Goal: Entertainment & Leisure: Consume media (video, audio)

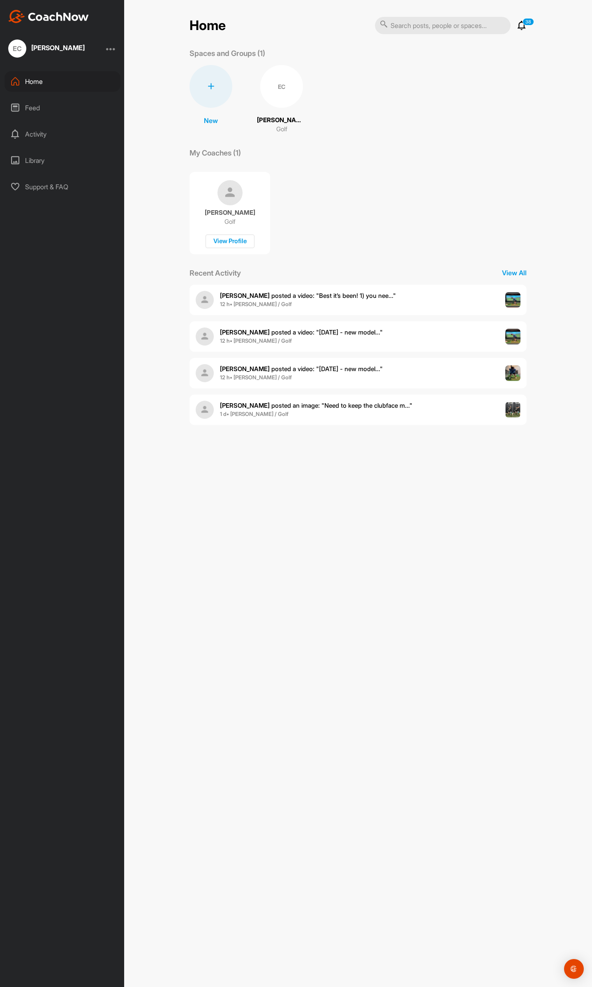
click at [279, 110] on div "EC [PERSON_NAME] Golf" at bounding box center [281, 99] width 49 height 69
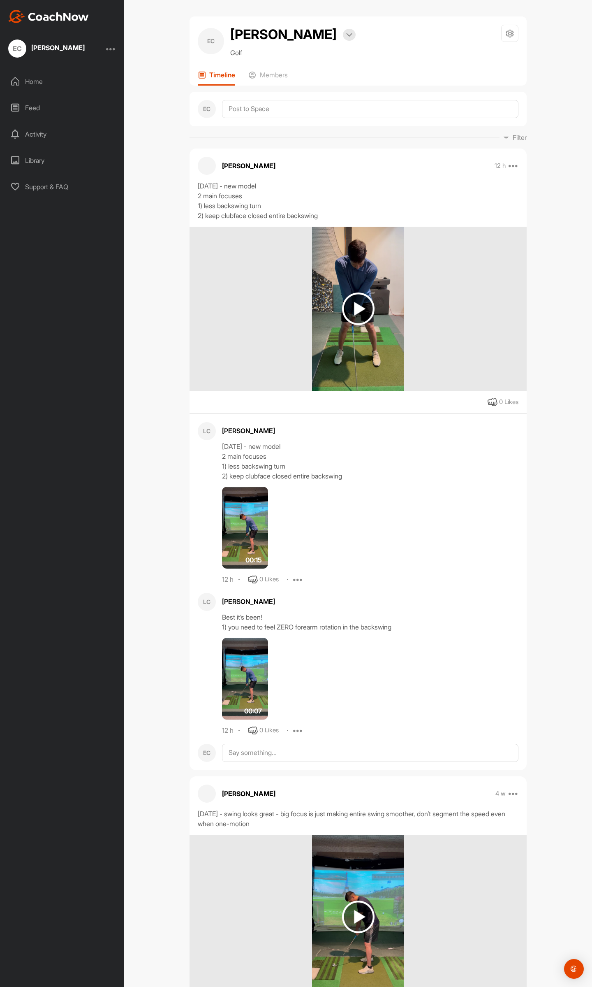
click at [361, 312] on img at bounding box center [358, 308] width 32 height 32
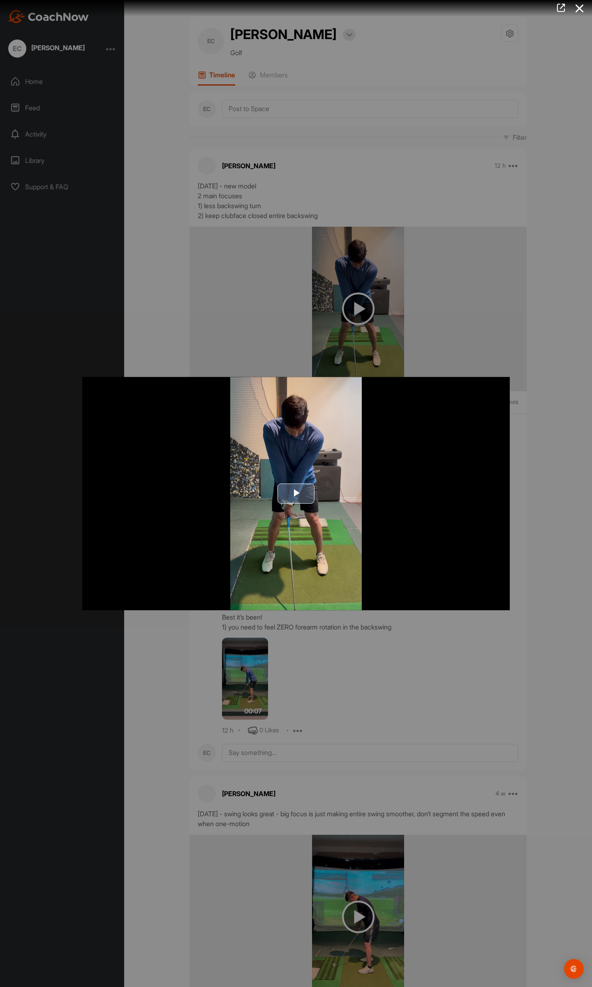
click at [335, 505] on img "Video Player" at bounding box center [296, 494] width 428 height 234
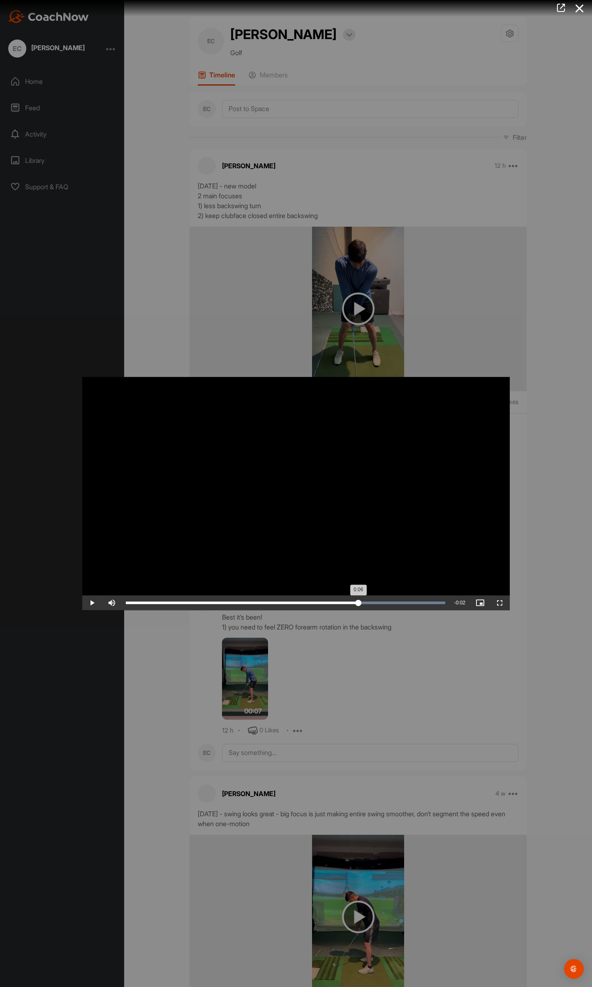
drag, startPoint x: 346, startPoint y: 604, endPoint x: 359, endPoint y: 603, distance: 12.4
click at [359, 603] on div "Loaded : 100.00% 0:06 0:06" at bounding box center [286, 602] width 328 height 15
click at [316, 562] on video "Video Player" at bounding box center [296, 494] width 428 height 234
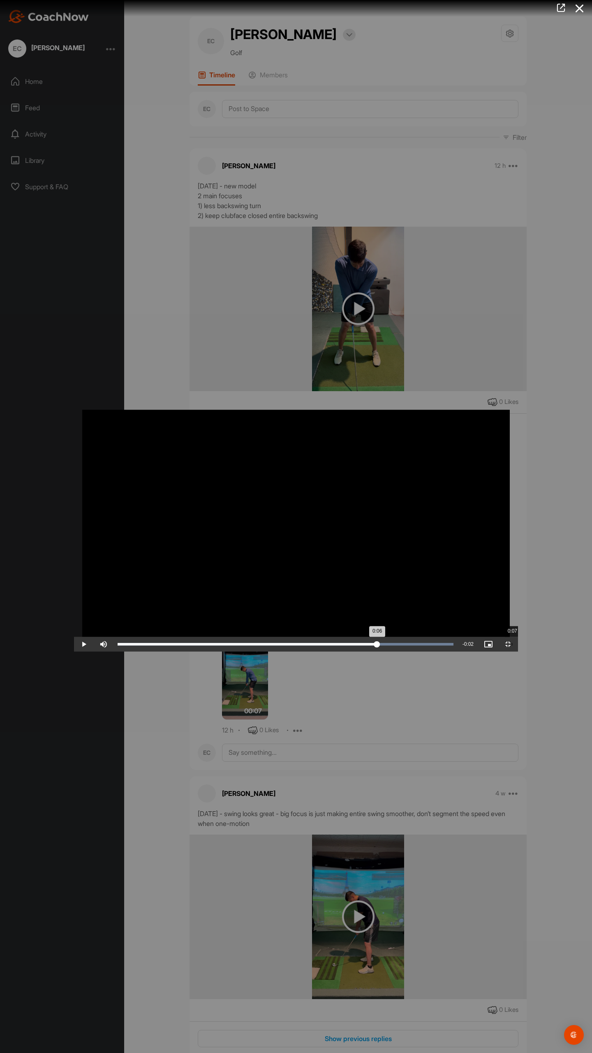
click at [438, 652] on div "Loaded : 100.00% 0:07 0:06" at bounding box center [286, 644] width 344 height 15
click at [458, 652] on div "Loaded : 100.00% 0:07 0:07" at bounding box center [286, 644] width 344 height 15
click at [454, 652] on div "Loaded : 100.00% 0:07 0:07" at bounding box center [286, 644] width 344 height 15
click at [454, 645] on div "Loaded : 100.00% 0:07 0:07" at bounding box center [286, 644] width 336 height 2
click at [406, 645] on div "0:07" at bounding box center [262, 644] width 288 height 2
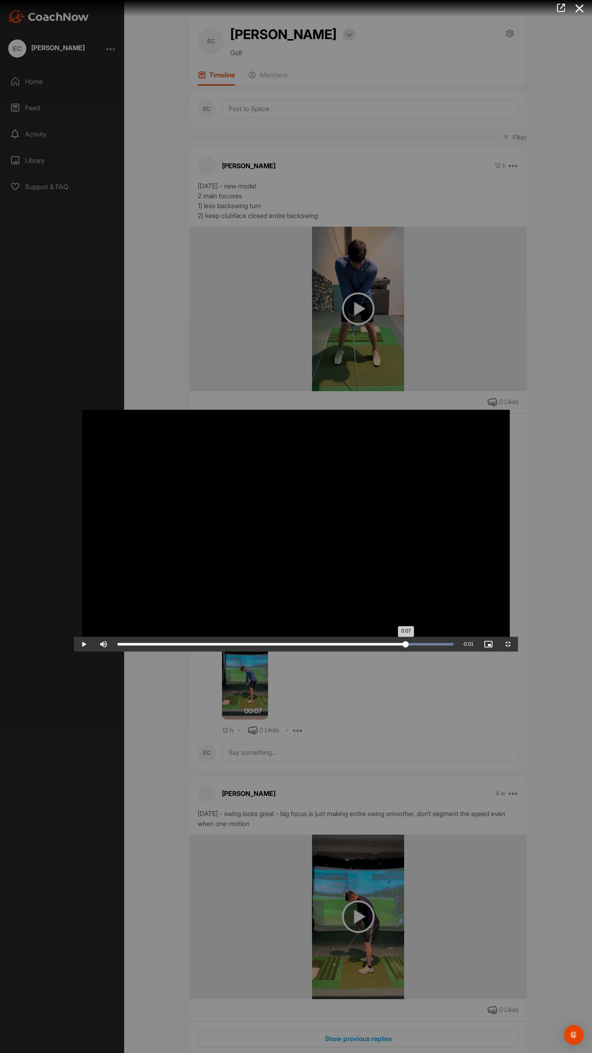
click at [458, 652] on div "Loaded : 100.00% 0:07 0:07" at bounding box center [286, 644] width 344 height 15
click at [454, 645] on div "Loaded : 100.00% 0:07 0:07" at bounding box center [286, 644] width 336 height 2
click at [416, 645] on div "0:07" at bounding box center [267, 644] width 298 height 2
click at [418, 645] on div "0:07" at bounding box center [268, 644] width 300 height 2
click at [420, 645] on div "0:08" at bounding box center [269, 644] width 302 height 2
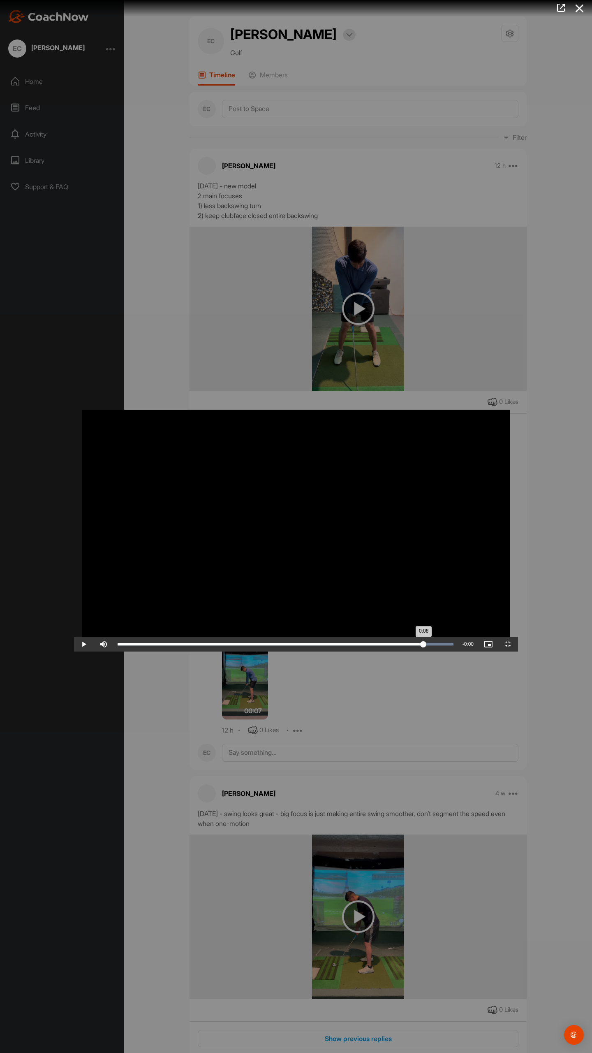
click at [454, 645] on div "Loaded : 100.00% 0:08 0:08" at bounding box center [286, 644] width 336 height 2
click at [426, 645] on div "0:08" at bounding box center [272, 644] width 308 height 2
click at [458, 652] on div "Loaded : 100.00% 0:08 0:08" at bounding box center [286, 644] width 344 height 15
click at [429, 645] on div "0:08" at bounding box center [274, 644] width 312 height 2
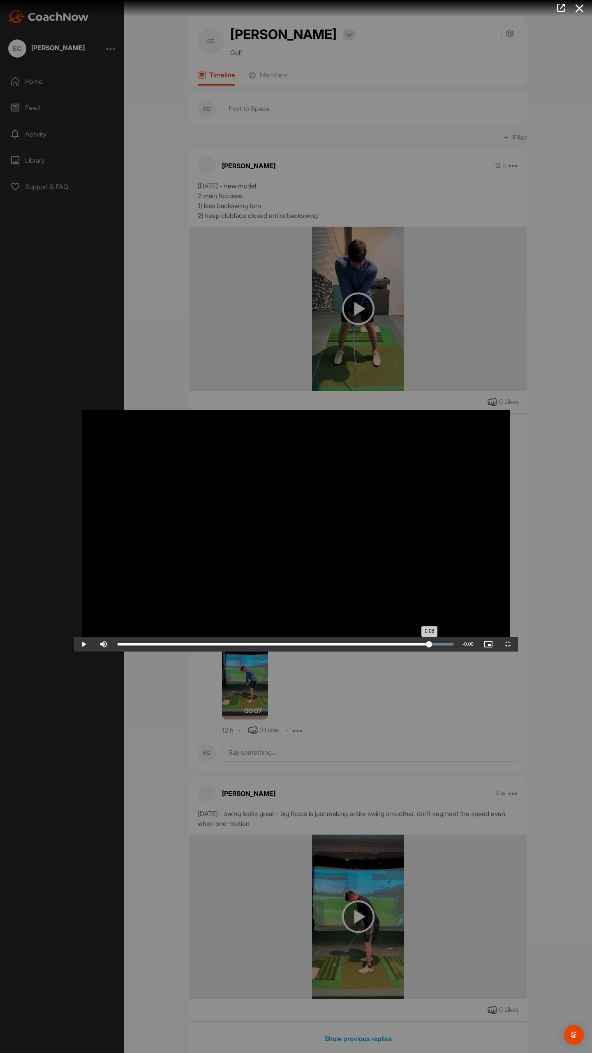
click at [458, 652] on div "Loaded : 100.00% 0:08 0:08" at bounding box center [286, 644] width 344 height 15
drag, startPoint x: 509, startPoint y: 1041, endPoint x: 538, endPoint y: 1049, distance: 30.3
click at [518, 652] on div "Play Skip Backward Skip Forward Mute Current Time 0:08 / Duration 0:08 Loaded :…" at bounding box center [296, 644] width 444 height 15
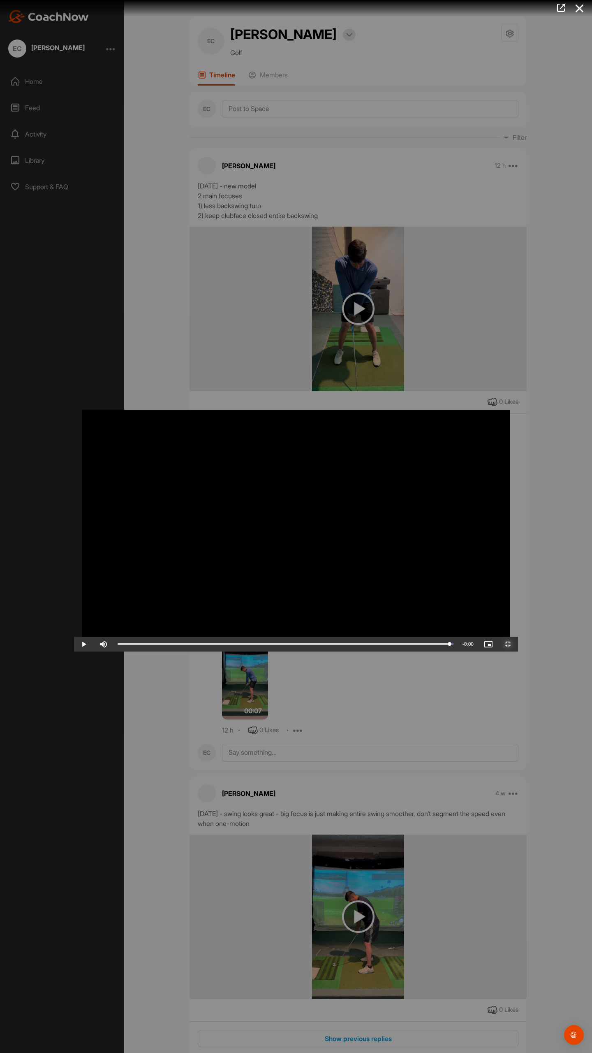
click at [518, 644] on span "Video Player" at bounding box center [509, 644] width 20 height 0
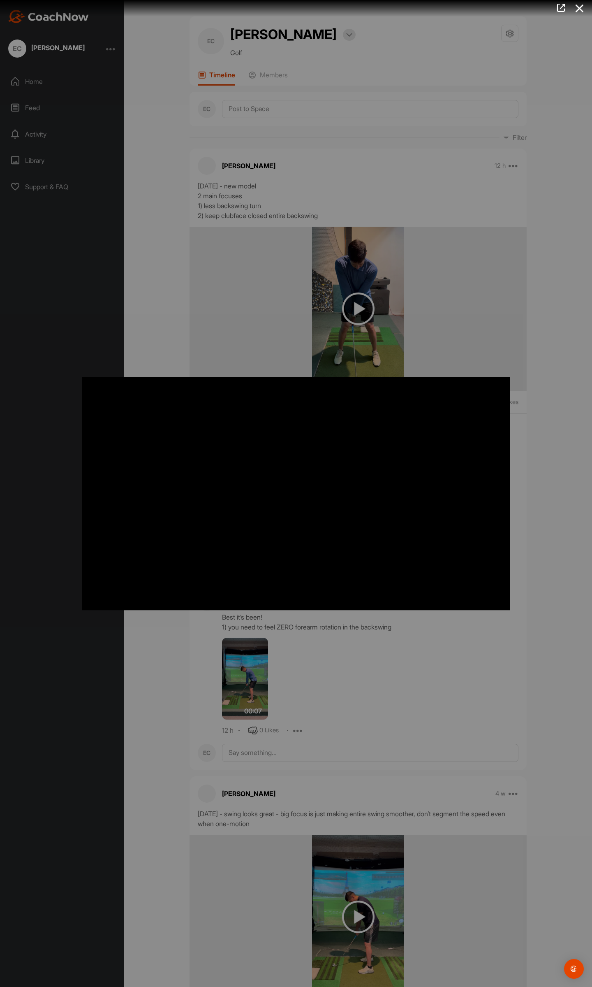
click at [254, 323] on div at bounding box center [296, 493] width 592 height 987
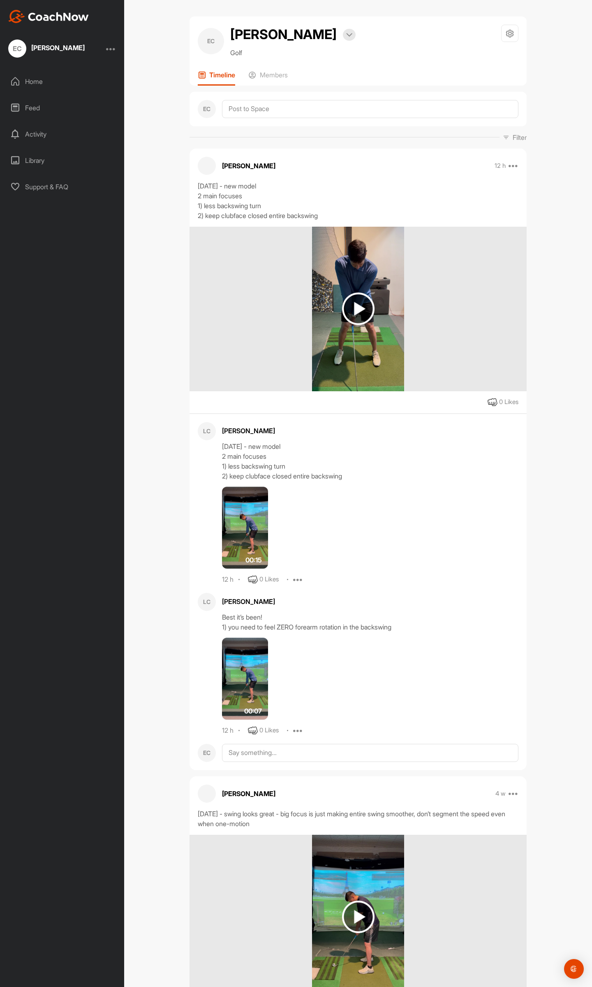
click at [243, 531] on img at bounding box center [245, 528] width 46 height 82
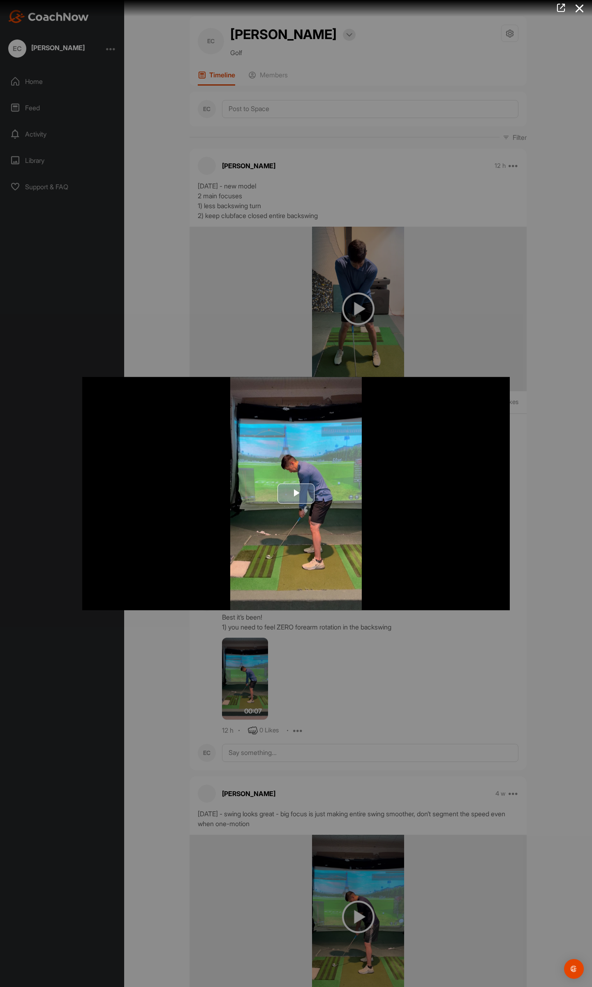
click at [447, 570] on img "Video Player" at bounding box center [296, 494] width 428 height 234
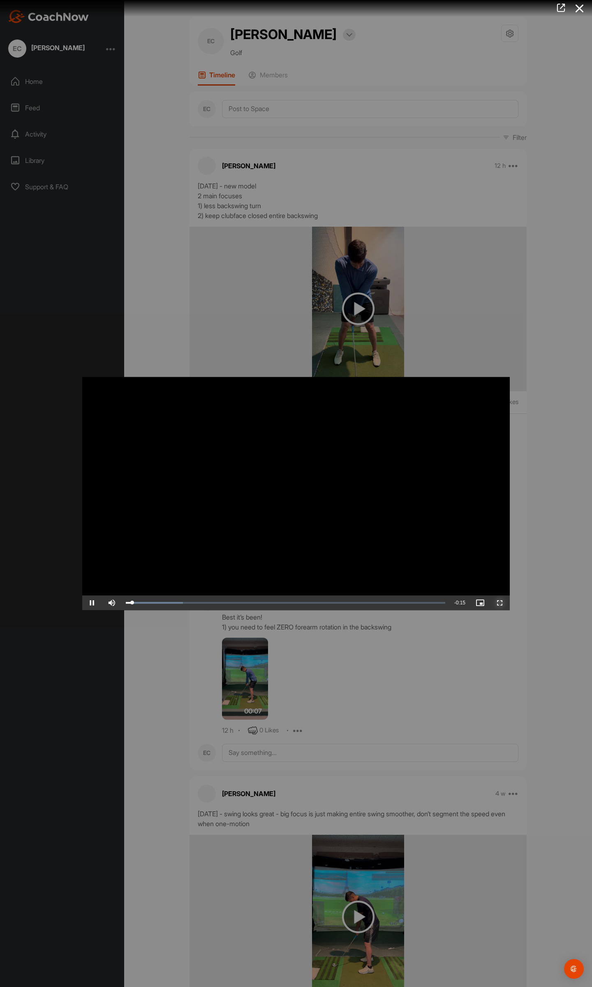
click at [506, 603] on span "Video Player" at bounding box center [500, 603] width 20 height 0
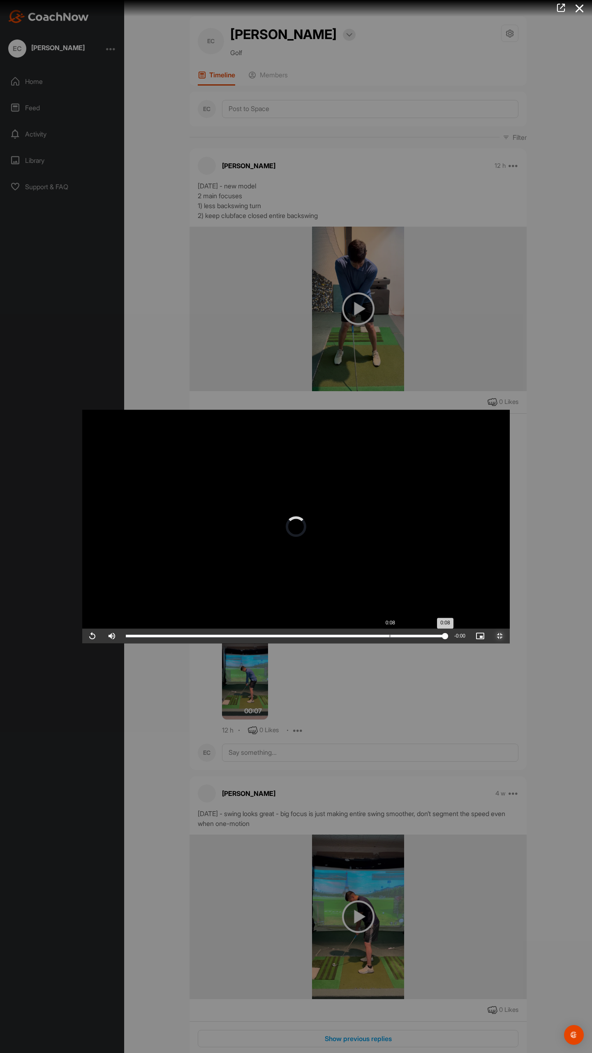
click at [308, 643] on div "Loaded : 100.00% 0:08 0:08" at bounding box center [286, 636] width 328 height 15
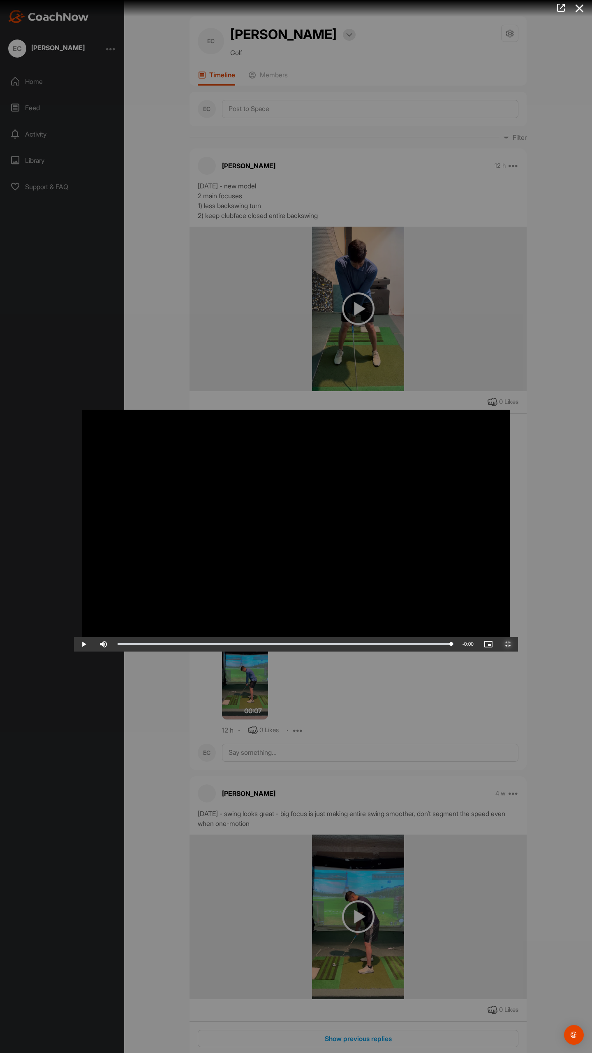
drag, startPoint x: 321, startPoint y: 1044, endPoint x: 550, endPoint y: 1053, distance: 228.9
click at [518, 652] on div "Play Skip Backward Skip Forward Mute 100% Current Time 0:15 / Duration 0:15 Loa…" at bounding box center [296, 644] width 444 height 15
click at [176, 652] on video "Video Player" at bounding box center [296, 526] width 444 height 250
click at [331, 652] on div "Loaded : 100.00% 0:15 0:15" at bounding box center [286, 644] width 344 height 15
click at [360, 652] on video "Video Player" at bounding box center [296, 526] width 444 height 250
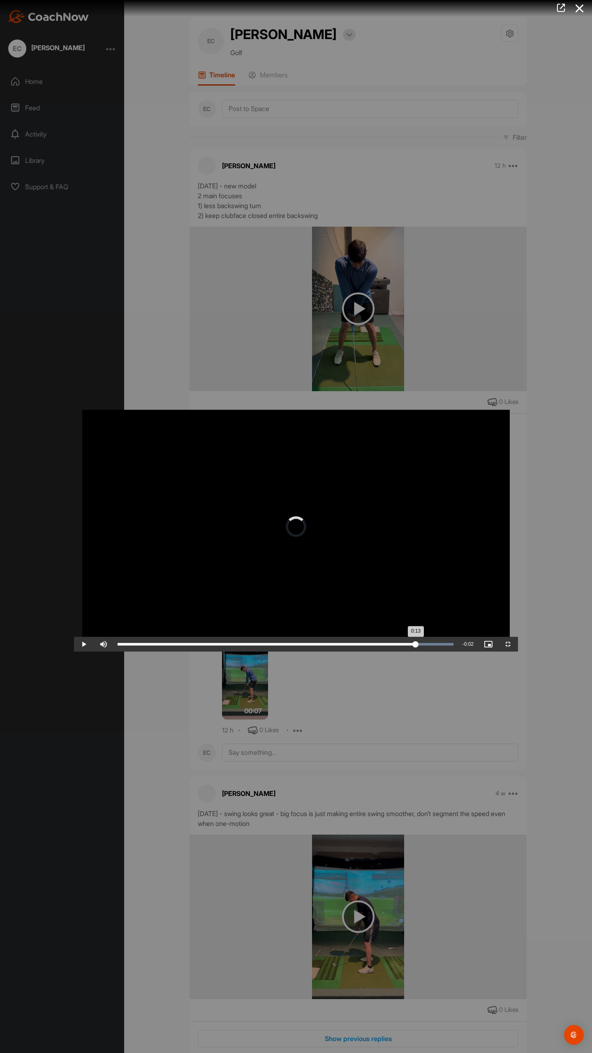
drag, startPoint x: 467, startPoint y: 1048, endPoint x: 462, endPoint y: 1048, distance: 5.3
click at [458, 652] on div "Loaded : 100.00% 0:13 0:13" at bounding box center [286, 644] width 344 height 15
drag, startPoint x: 441, startPoint y: 1042, endPoint x: 436, endPoint y: 1042, distance: 4.9
click at [436, 652] on div "Loaded : 100.00% 0:12 0:12" at bounding box center [286, 644] width 344 height 15
click at [350, 652] on video "Video Player" at bounding box center [296, 526] width 444 height 250
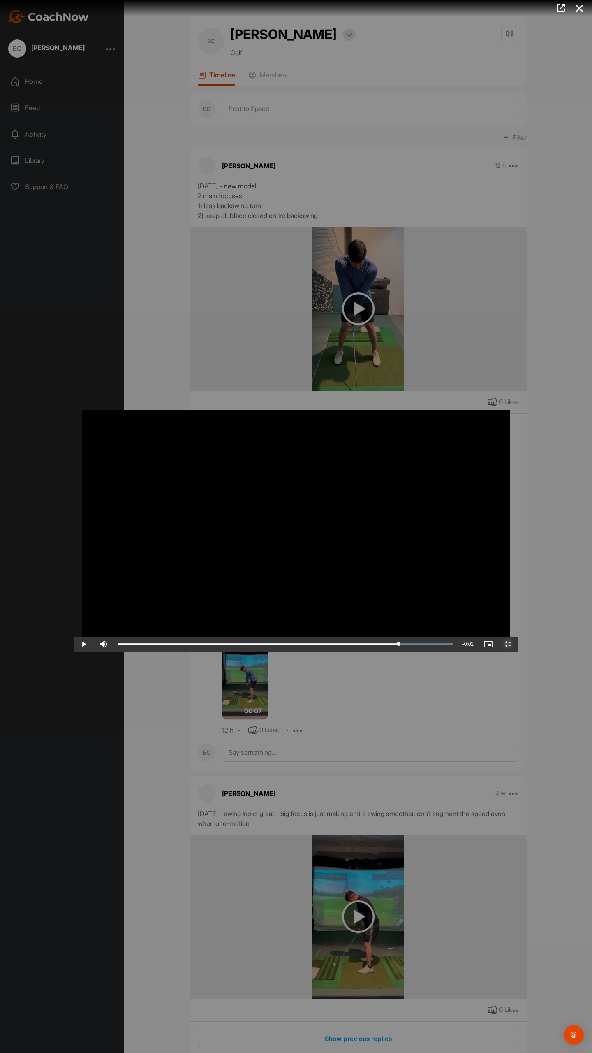
click at [518, 644] on span "Video Player" at bounding box center [509, 644] width 20 height 0
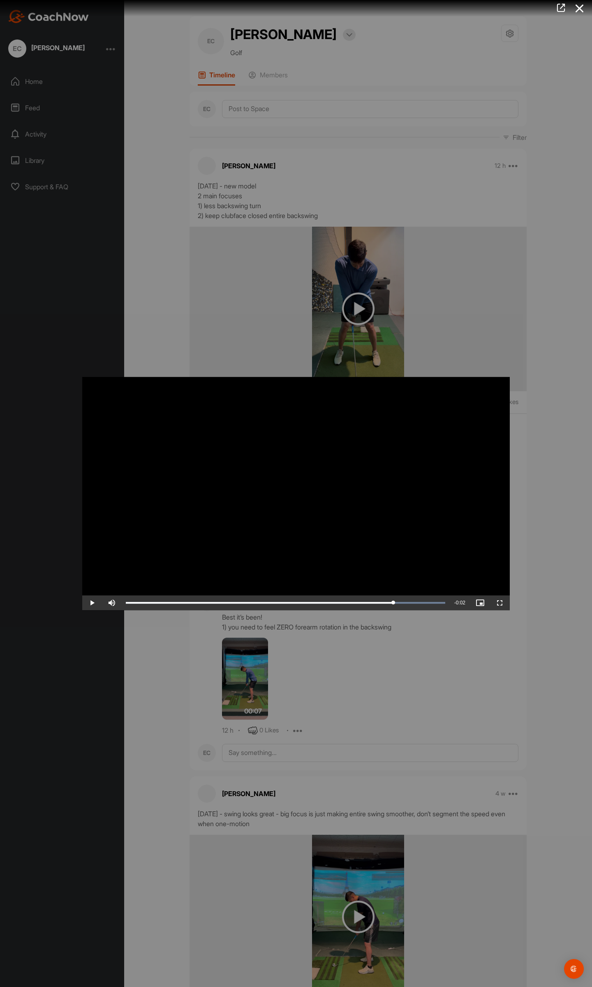
click at [307, 673] on div at bounding box center [296, 493] width 592 height 987
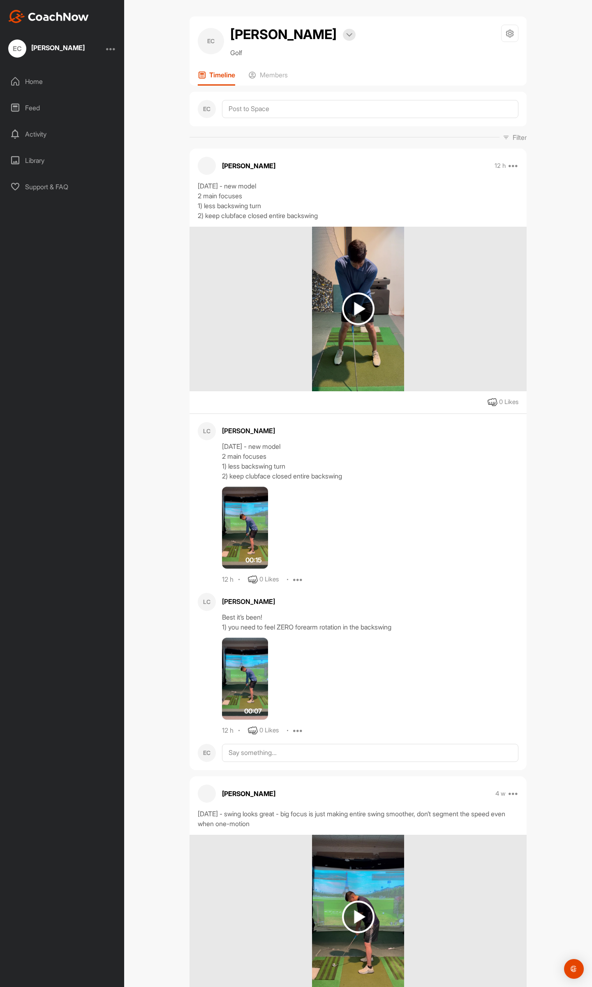
click at [258, 685] on img at bounding box center [245, 679] width 46 height 82
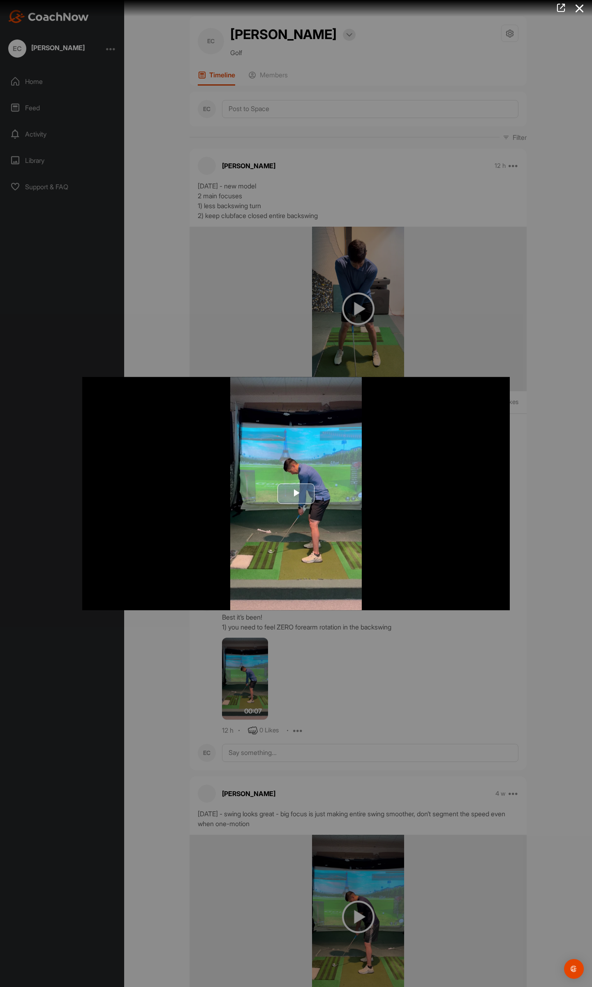
click at [315, 543] on img "Video Player" at bounding box center [296, 494] width 428 height 234
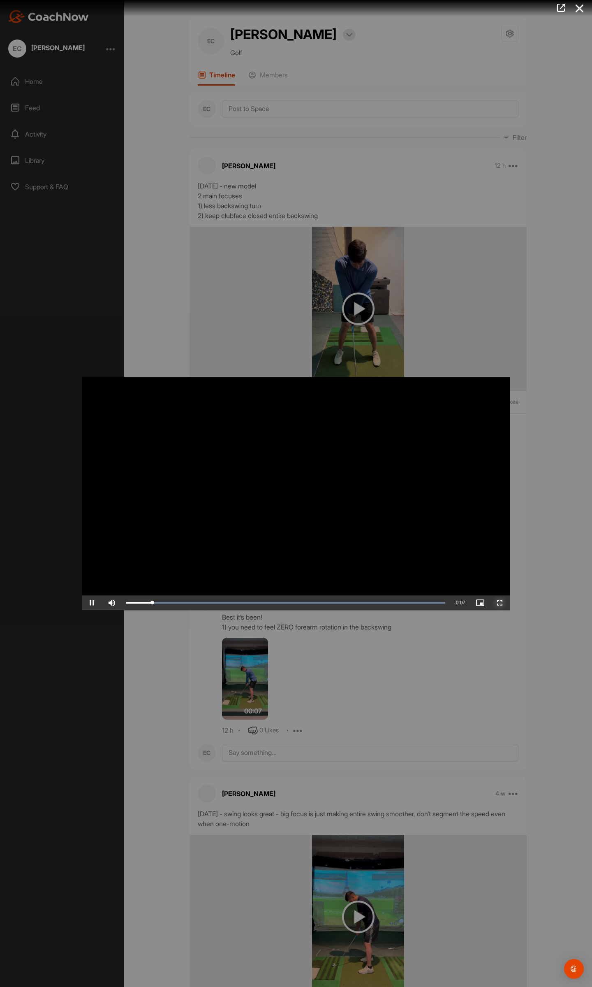
click at [503, 603] on span "Video Player" at bounding box center [500, 603] width 20 height 0
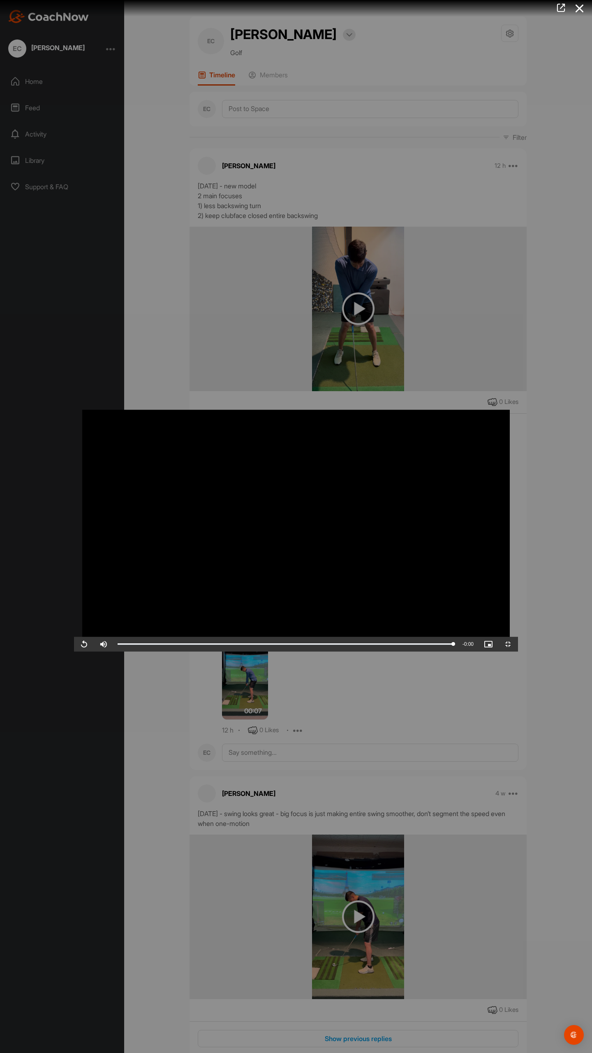
drag, startPoint x: 152, startPoint y: 1037, endPoint x: 262, endPoint y: 1035, distance: 110.3
click at [262, 652] on video "Video Player" at bounding box center [296, 526] width 444 height 250
drag, startPoint x: 257, startPoint y: 1044, endPoint x: 303, endPoint y: 1043, distance: 45.7
click at [303, 652] on div "Loaded : 100.00% 0:03 0:03" at bounding box center [286, 644] width 344 height 15
click at [299, 652] on video "Video Player" at bounding box center [296, 526] width 444 height 250
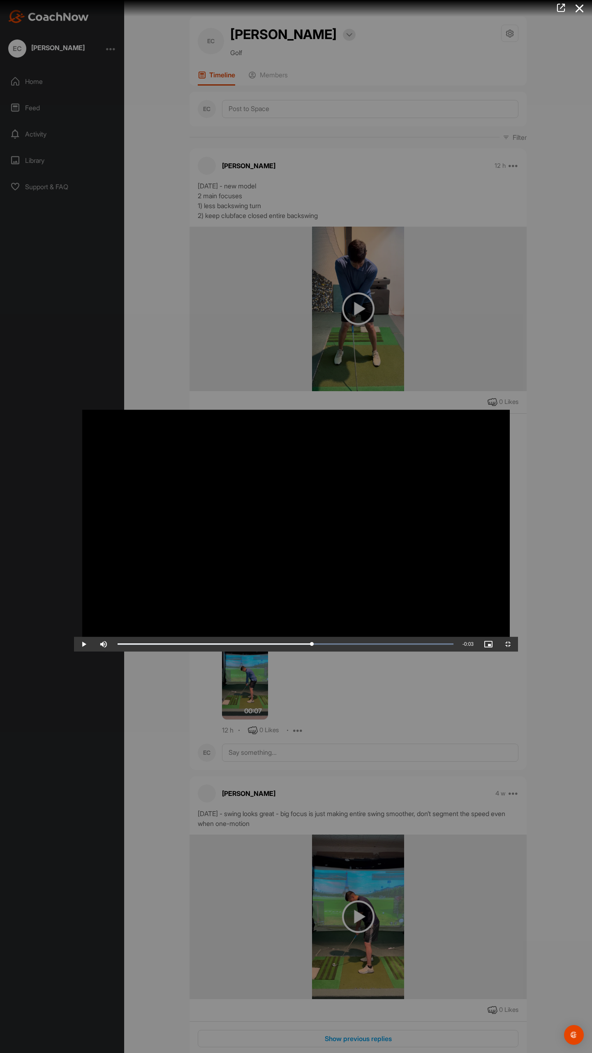
click at [299, 652] on video "Video Player" at bounding box center [296, 526] width 444 height 250
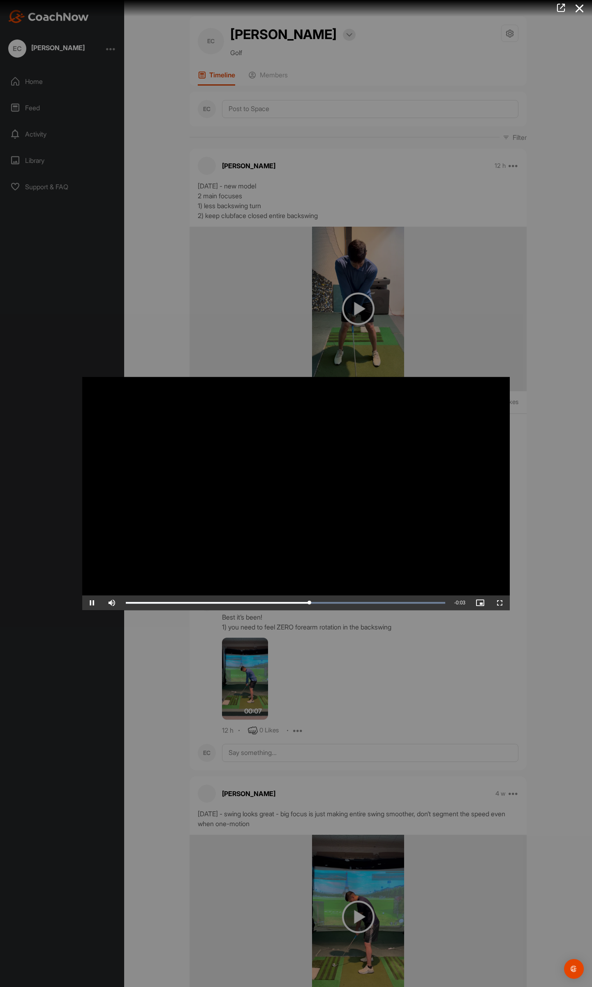
click at [358, 533] on video "Video Player" at bounding box center [296, 494] width 428 height 234
drag, startPoint x: 501, startPoint y: 604, endPoint x: 501, endPoint y: 654, distance: 49.8
click at [501, 603] on span "Video Player" at bounding box center [500, 603] width 20 height 0
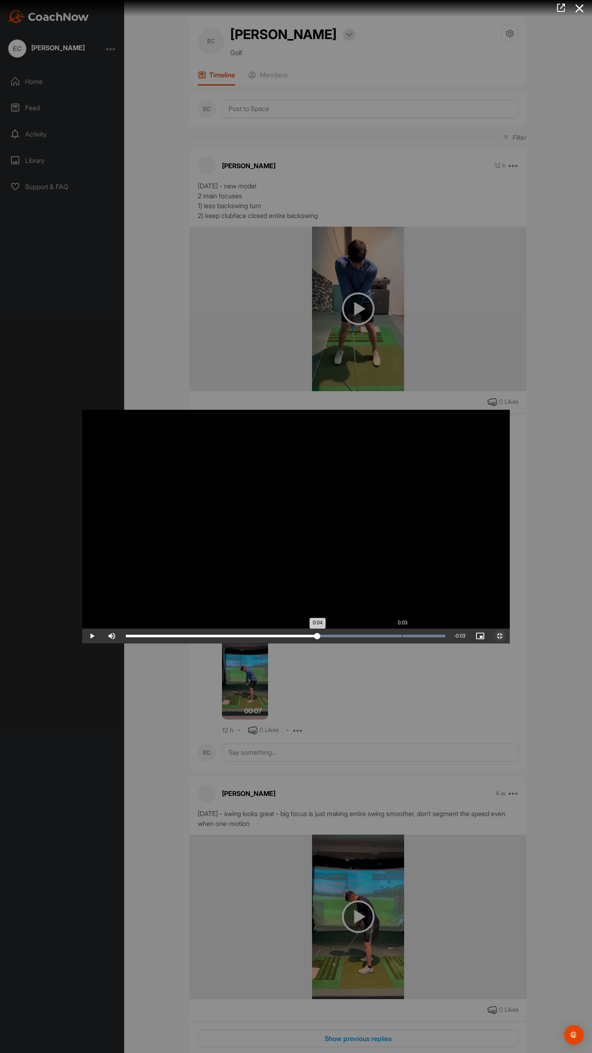
drag, startPoint x: 320, startPoint y: 1049, endPoint x: 312, endPoint y: 1051, distance: 8.1
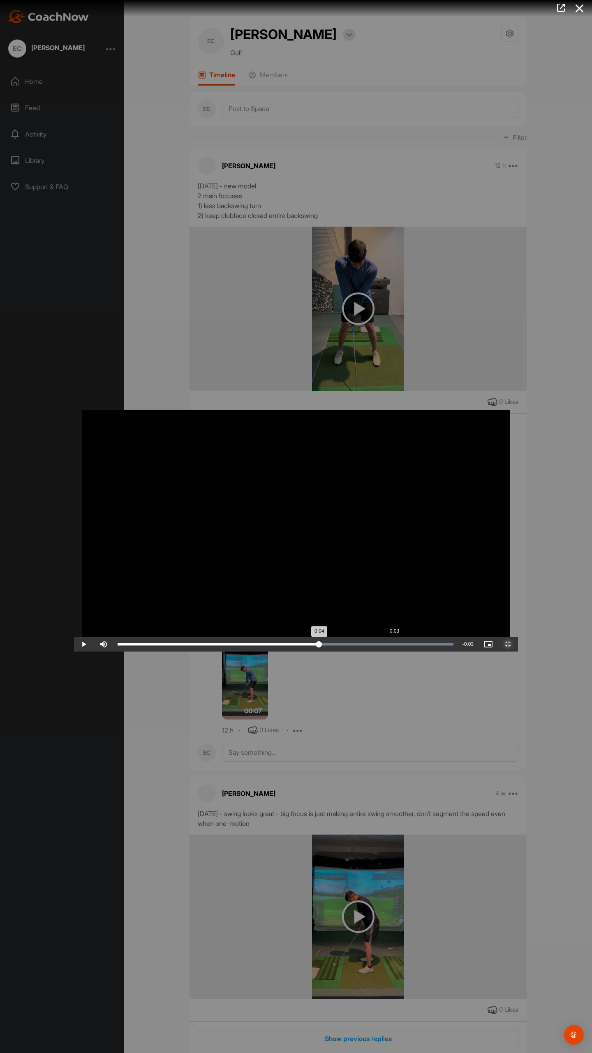
click at [315, 652] on div "Loaded : 100.00% 0:03 0:04" at bounding box center [286, 644] width 344 height 15
click at [288, 652] on div "Loaded : 100.00% 0:03 0:03" at bounding box center [286, 644] width 344 height 15
click at [264, 652] on div "Loaded : 100.00% 0:03 0:03" at bounding box center [286, 644] width 344 height 15
click at [296, 652] on div "Loaded : 100.00% 0:03 0:03" at bounding box center [286, 644] width 344 height 15
click at [313, 652] on div "Loaded : 100.00% 0:03 0:03" at bounding box center [286, 644] width 344 height 15
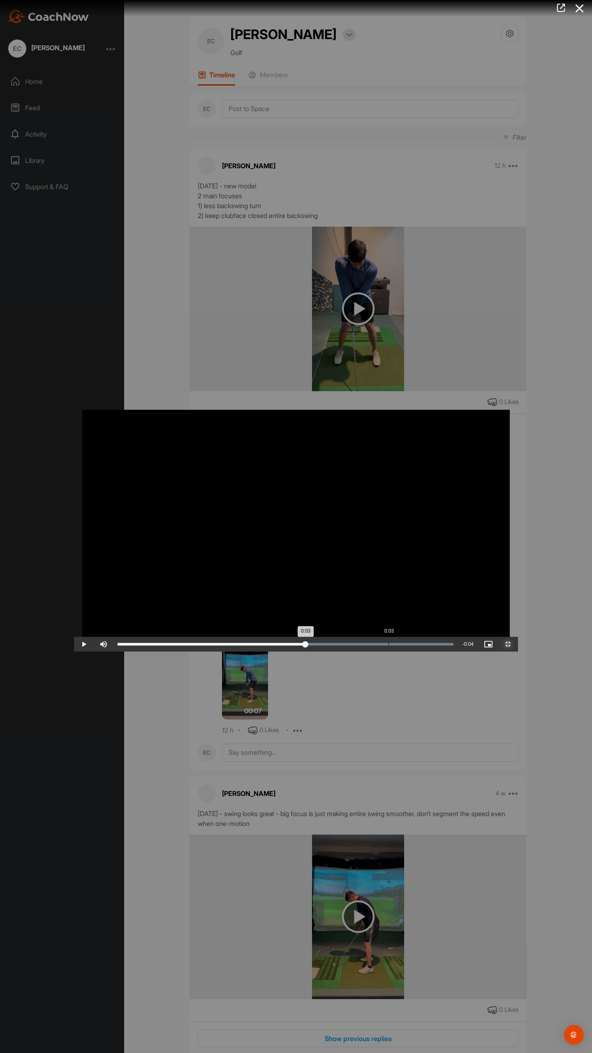
click at [306, 645] on div "0:03" at bounding box center [212, 644] width 188 height 2
click at [322, 652] on div "Loaded : 100.00% 0:03 0:03" at bounding box center [286, 644] width 344 height 15
click at [344, 652] on div "Loaded : 100.00% 0:04 0:04" at bounding box center [286, 644] width 344 height 15
click at [368, 652] on video "Video Player" at bounding box center [296, 526] width 444 height 250
click at [383, 652] on video "Video Player" at bounding box center [296, 526] width 444 height 250
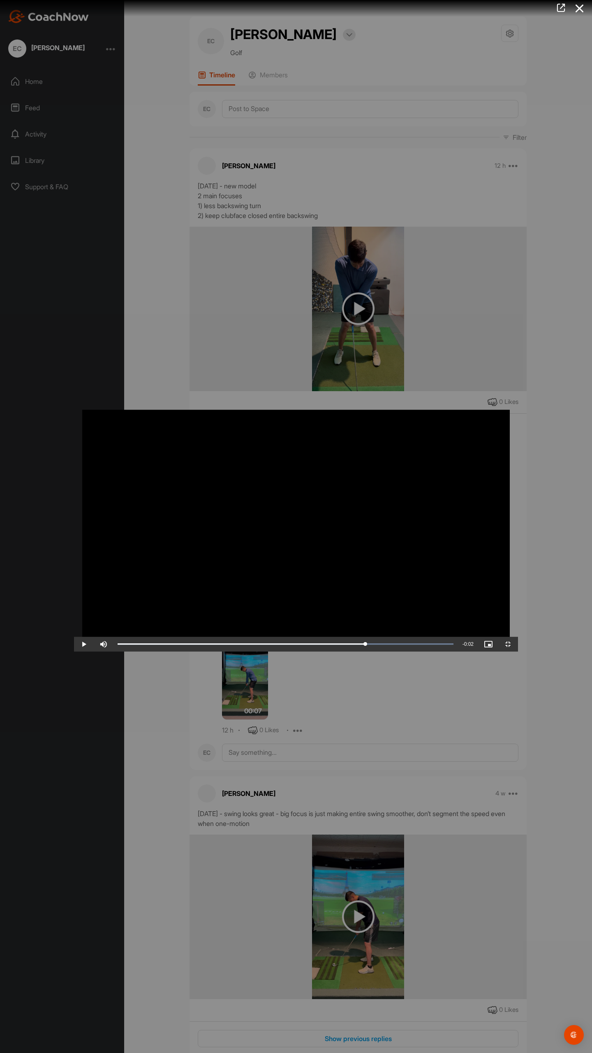
click at [379, 652] on video "Video Player" at bounding box center [296, 526] width 444 height 250
click at [337, 652] on video "Video Player" at bounding box center [296, 526] width 444 height 250
click at [348, 645] on div "Loaded : 100.00% 0:04 0:06" at bounding box center [286, 644] width 336 height 2
click at [469, 401] on video "Video Player" at bounding box center [296, 526] width 444 height 250
click at [425, 652] on div "Loaded : 100.00% 0:05 0:07" at bounding box center [286, 644] width 344 height 15
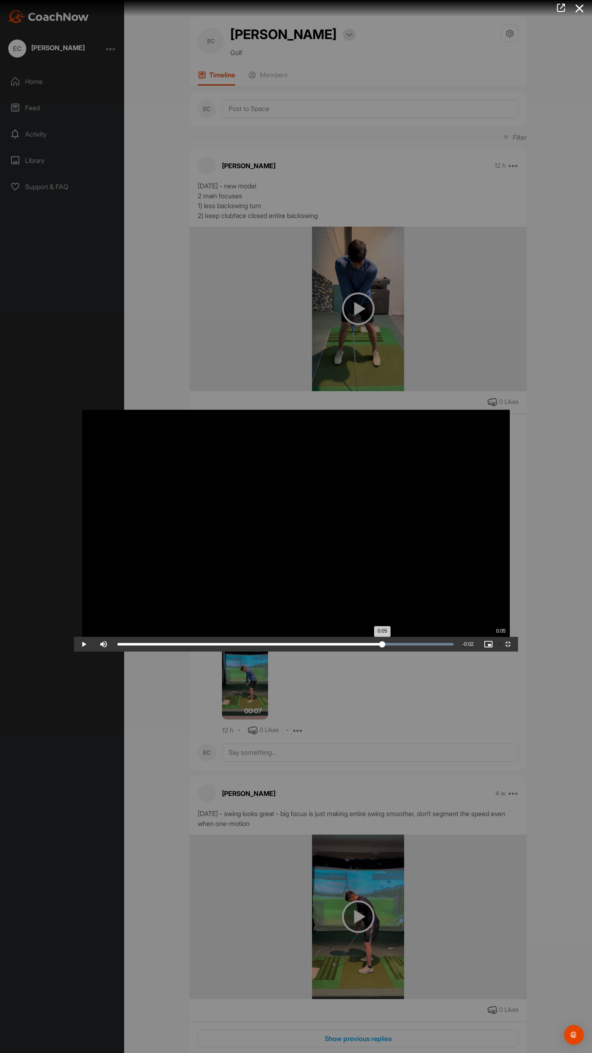
click at [383, 645] on div "0:05" at bounding box center [250, 644] width 265 height 2
click at [434, 645] on div "Loaded : 100.00% 0:05 0:05" at bounding box center [286, 644] width 336 height 2
click at [413, 645] on div "Loaded : 100.00% 0:05 0:05" at bounding box center [286, 644] width 336 height 2
click at [433, 645] on div "Loaded : 100.00% 0:05 0:05" at bounding box center [286, 644] width 336 height 2
click at [436, 645] on div "Loaded : 100.00% 0:05 0:05" at bounding box center [286, 644] width 336 height 2
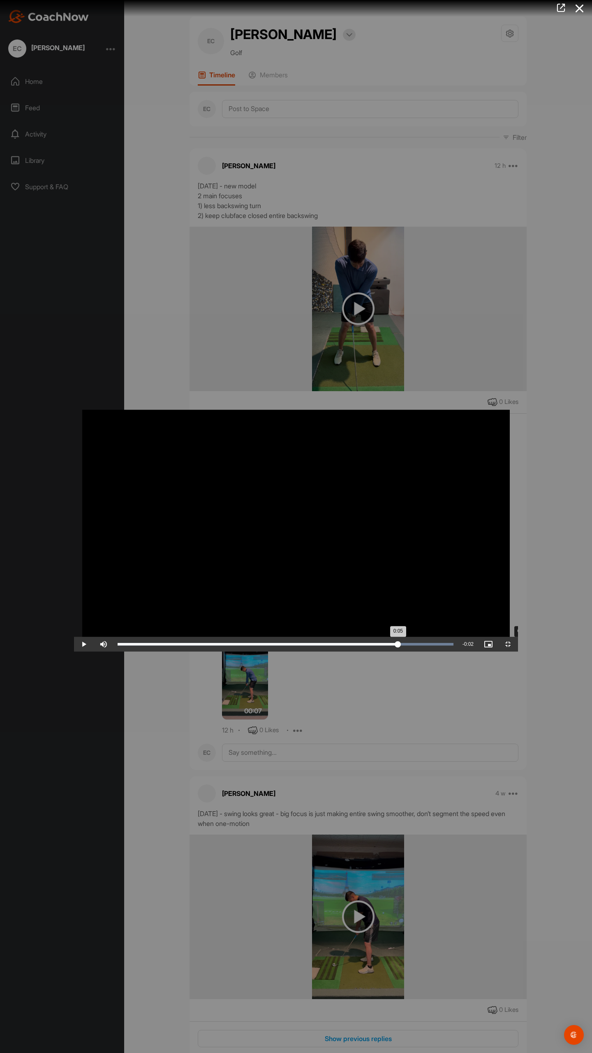
click at [448, 652] on div "Loaded : 100.00% 0:05 0:05" at bounding box center [286, 644] width 344 height 15
click at [453, 652] on div "Loaded : 100.00% 0:05 0:05" at bounding box center [286, 644] width 344 height 15
click at [458, 652] on div "Loaded : 100.00% 0:06 0:06" at bounding box center [286, 644] width 344 height 15
click at [406, 645] on div "0:06" at bounding box center [262, 644] width 288 height 2
click at [458, 652] on div "Loaded : 100.00% 0:06 0:06" at bounding box center [286, 644] width 344 height 15
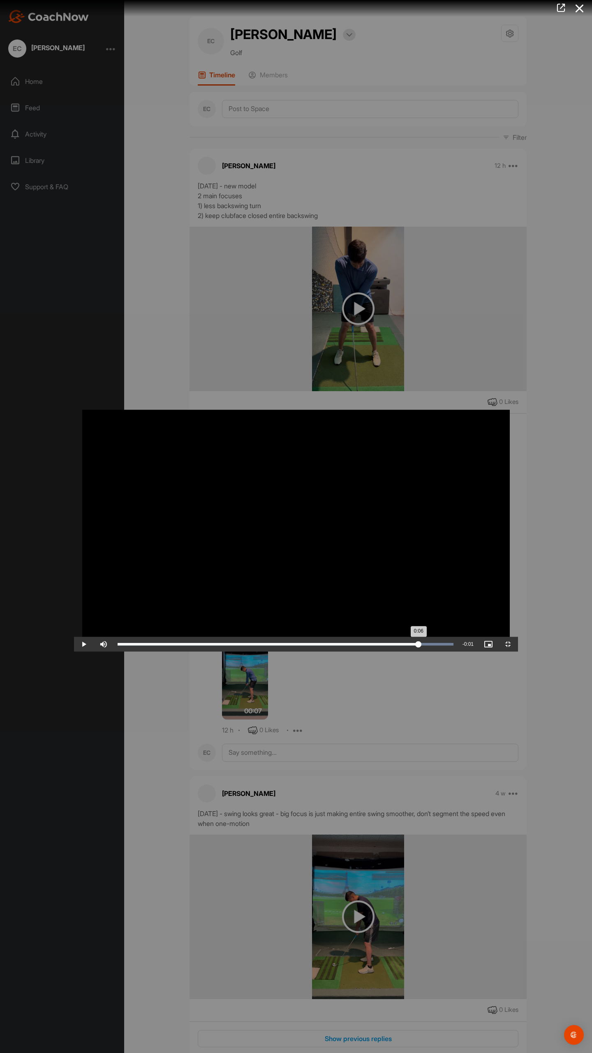
click at [458, 652] on div "Loaded : 100.00% 0:06 0:06" at bounding box center [286, 644] width 344 height 15
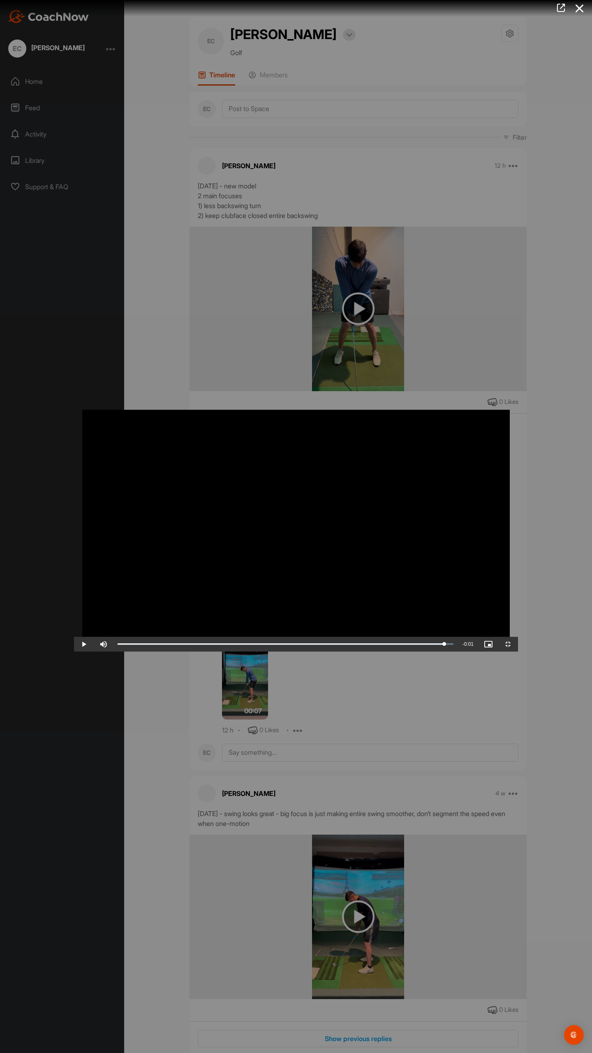
click at [313, 652] on video "Video Player" at bounding box center [296, 526] width 444 height 250
click at [74, 644] on span "Video Player" at bounding box center [84, 644] width 20 height 0
click at [469, 401] on video "Video Player" at bounding box center [296, 526] width 444 height 250
click at [453, 432] on video "Video Player" at bounding box center [296, 526] width 444 height 250
drag, startPoint x: 457, startPoint y: 432, endPoint x: 456, endPoint y: 427, distance: 5.1
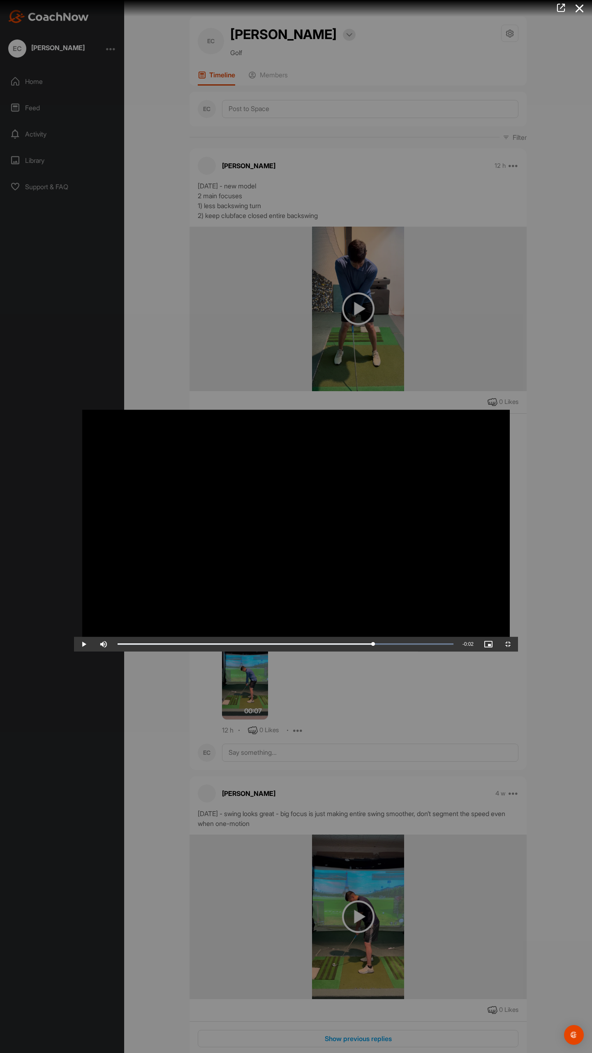
click at [457, 431] on video "Video Player" at bounding box center [296, 526] width 444 height 250
drag, startPoint x: 381, startPoint y: 1053, endPoint x: 380, endPoint y: 1041, distance: 11.6
click at [381, 652] on div "Loaded : 100.00% 0:04 0:04" at bounding box center [286, 644] width 344 height 15
click at [378, 652] on video "Video Player" at bounding box center [296, 526] width 444 height 250
click at [313, 652] on div "Loaded : 100.00% 0:03 0:05" at bounding box center [286, 644] width 344 height 15
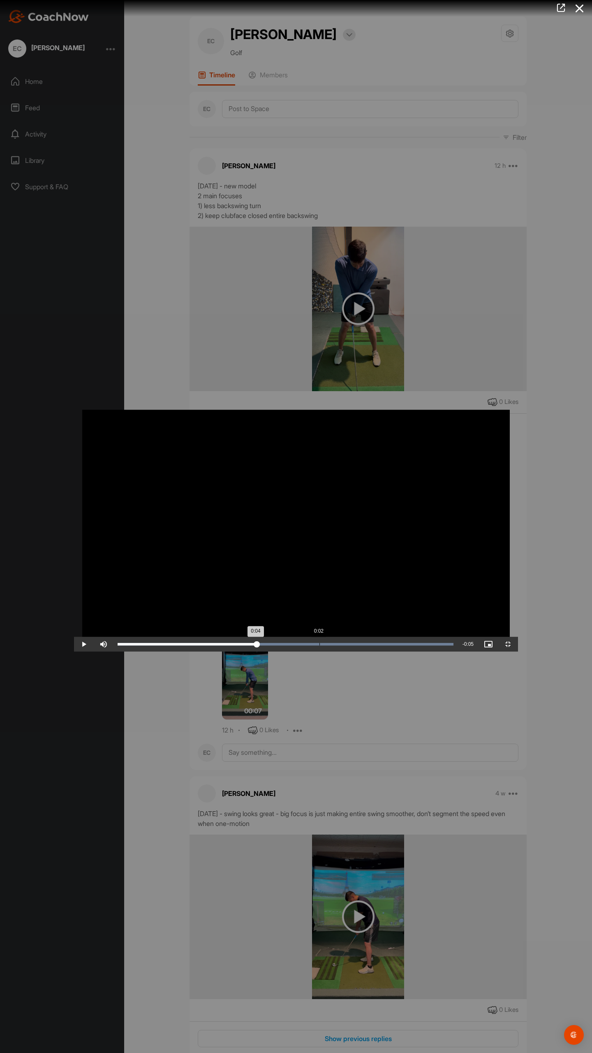
click at [244, 652] on div "Loaded : 100.00% 0:02 0:04" at bounding box center [286, 644] width 344 height 15
click at [261, 652] on div "Loaded : 100.00% 0:03 0:03" at bounding box center [286, 644] width 344 height 15
click at [283, 652] on video "Video Player" at bounding box center [296, 526] width 444 height 250
click at [341, 652] on video "Video Player" at bounding box center [296, 526] width 444 height 250
